Goal: Task Accomplishment & Management: Use online tool/utility

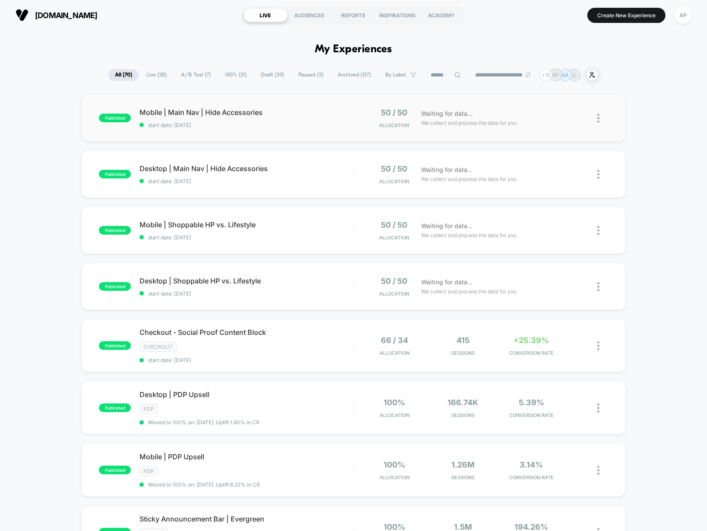
click at [326, 132] on div "published Mobile | Main Nav | Hide Accessories start date: 10/2/2025 50 / 50 Al…" at bounding box center [353, 118] width 544 height 48
click at [320, 231] on div "Mobile | Shoppable HP vs. Lifestyle Click to edit experience details Click to e…" at bounding box center [245, 230] width 213 height 20
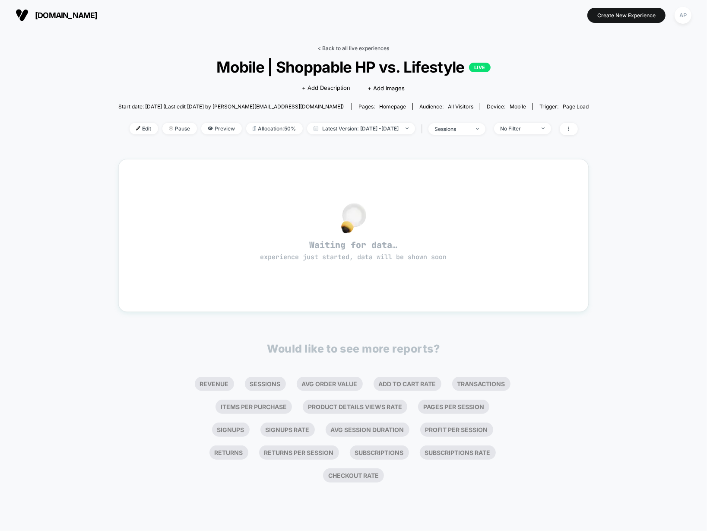
click at [344, 47] on link "< Back to all live experiences" at bounding box center [354, 48] width 72 height 6
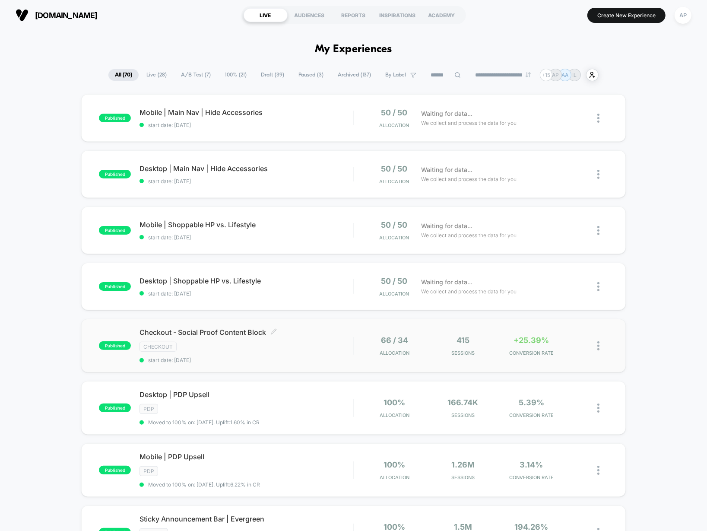
click at [330, 339] on div "Checkout - Social Proof Content Block Click to edit experience details Click to…" at bounding box center [245, 345] width 213 height 35
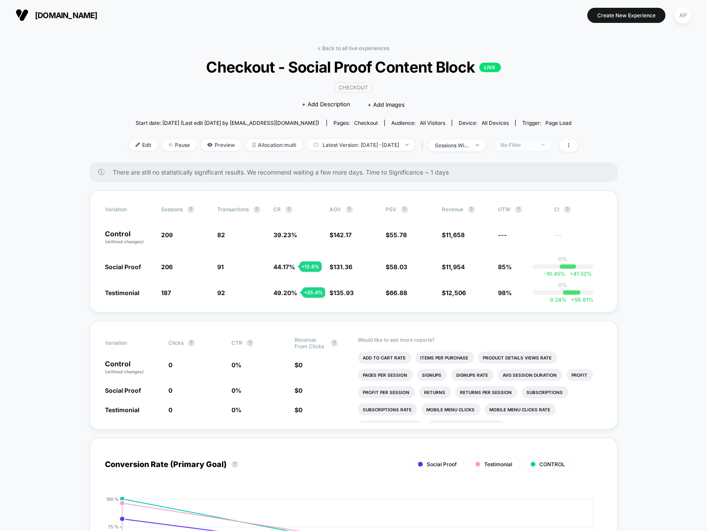
click at [519, 143] on div "No Filter" at bounding box center [517, 145] width 35 height 6
click at [517, 227] on span "New Visitors" at bounding box center [524, 228] width 35 height 7
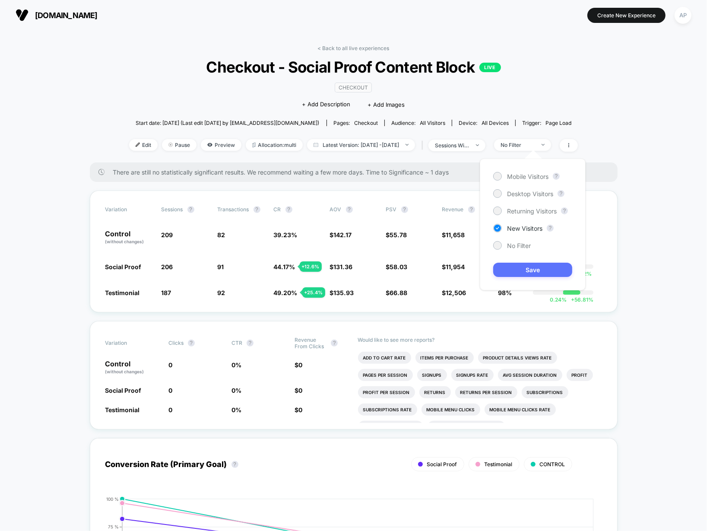
click at [526, 264] on button "Save" at bounding box center [532, 270] width 79 height 14
